Goal: Find specific page/section: Find specific page/section

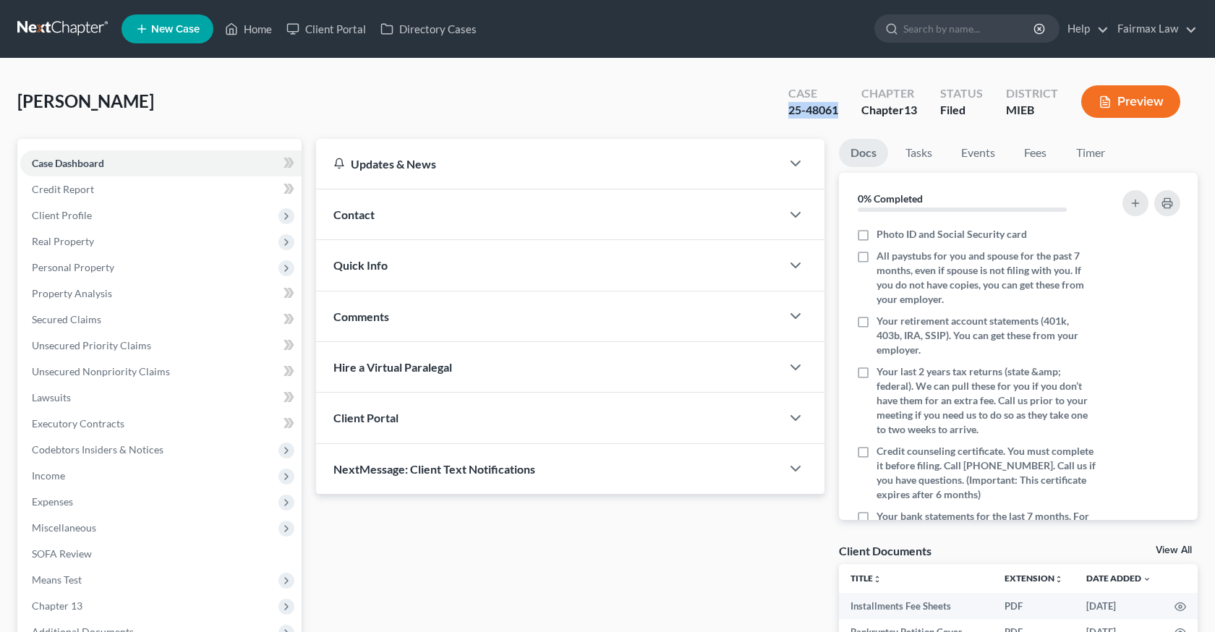
drag, startPoint x: 847, startPoint y: 115, endPoint x: 776, endPoint y: 112, distance: 71.0
click at [777, 112] on div "Case 25-48061" at bounding box center [813, 103] width 73 height 43
copy div "25-48061"
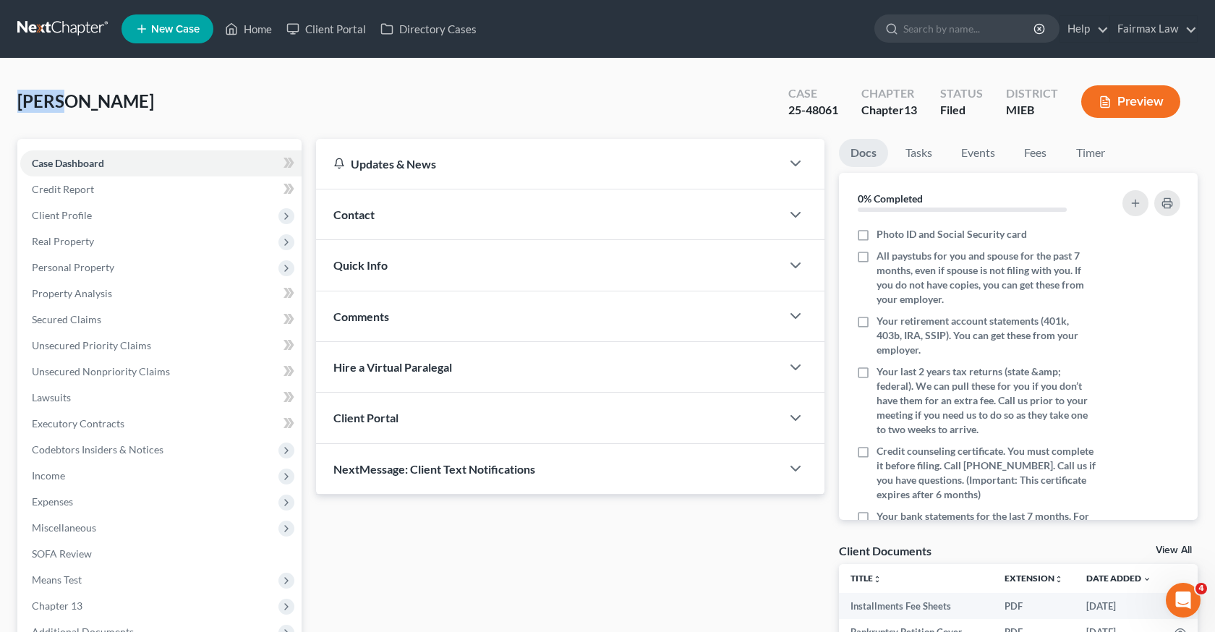
drag, startPoint x: 59, startPoint y: 106, endPoint x: 11, endPoint y: 105, distance: 48.5
click at [11, 105] on div "Pryor, Tasha Upgraded Case 25-48061 Chapter Chapter 13 Status Filed District MI…" at bounding box center [607, 414] width 1215 height 710
copy span "Pryor"
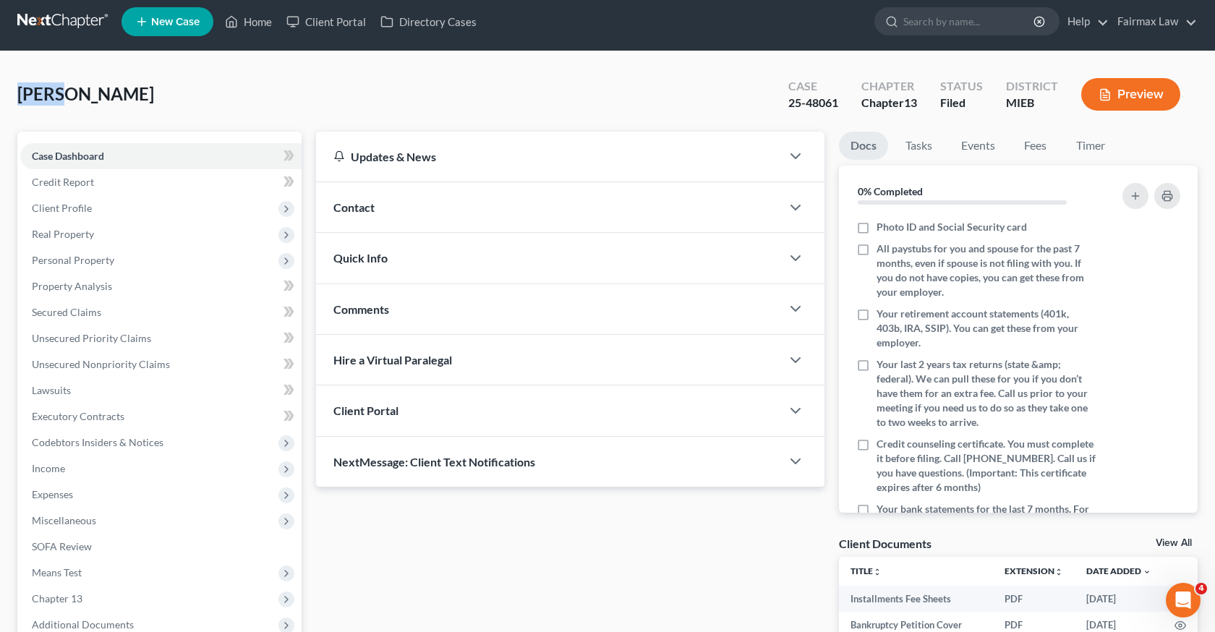
scroll to position [6, 0]
